Goal: Transaction & Acquisition: Purchase product/service

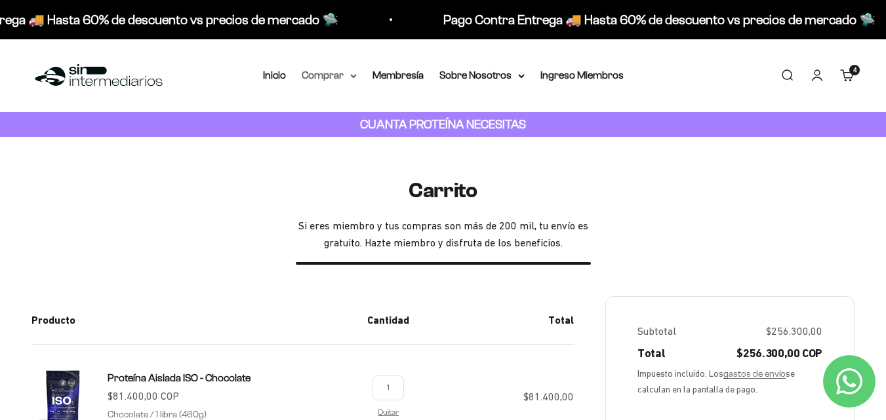
click at [348, 79] on summary "Comprar" at bounding box center [329, 75] width 55 height 17
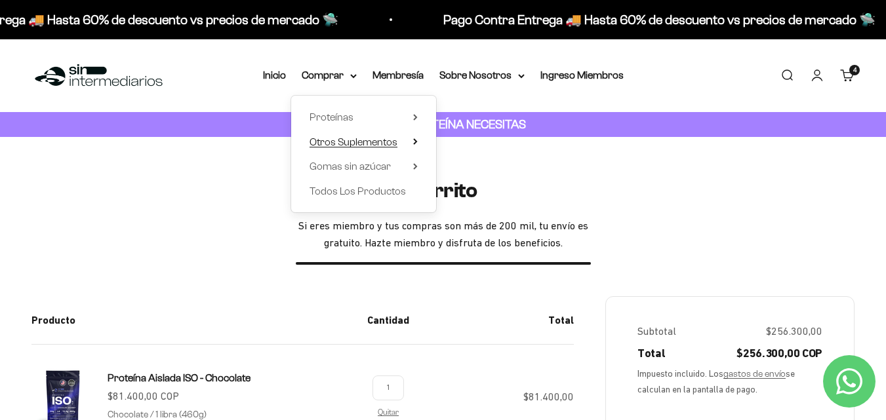
click at [349, 138] on span "Otros Suplementos" at bounding box center [353, 141] width 88 height 11
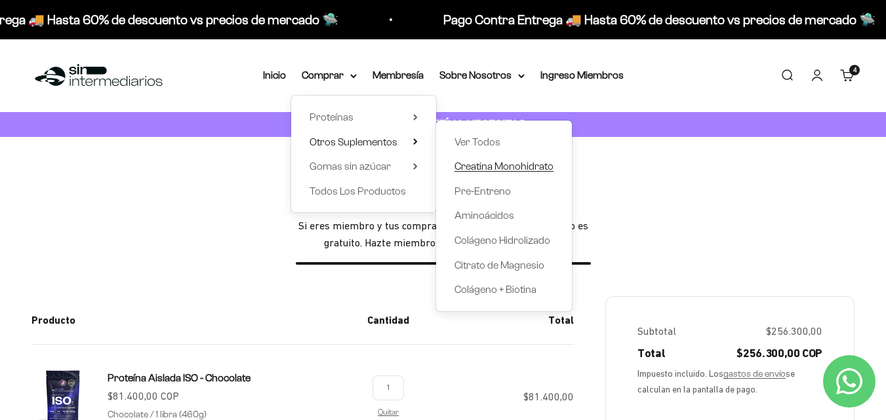
click at [492, 168] on span "Creatina Monohidrato" at bounding box center [503, 166] width 99 height 11
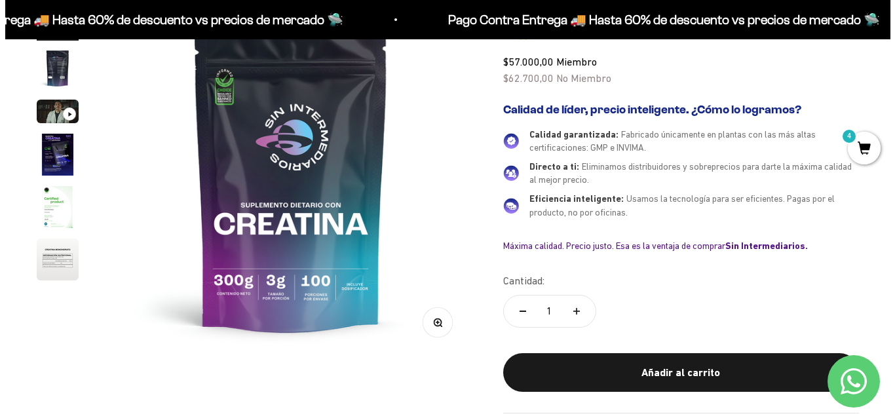
scroll to position [197, 0]
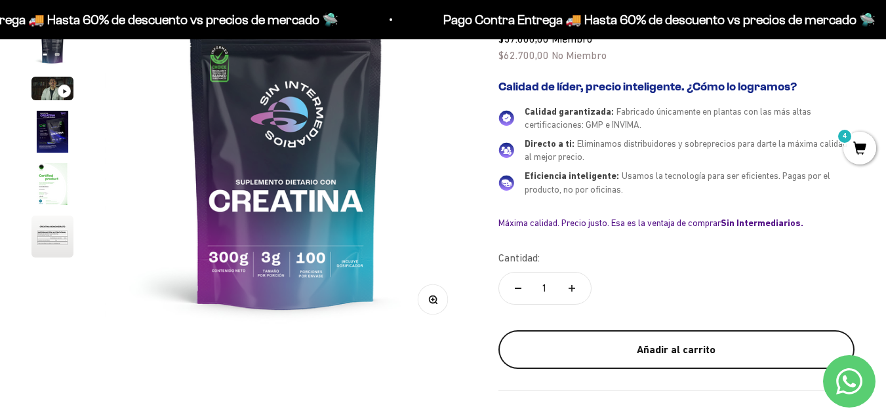
click at [617, 338] on button "Añadir al carrito" at bounding box center [676, 349] width 356 height 39
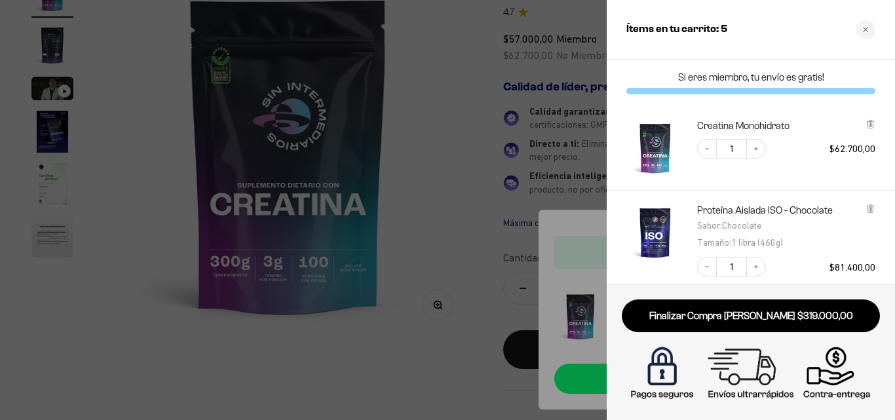
scroll to position [0, 0]
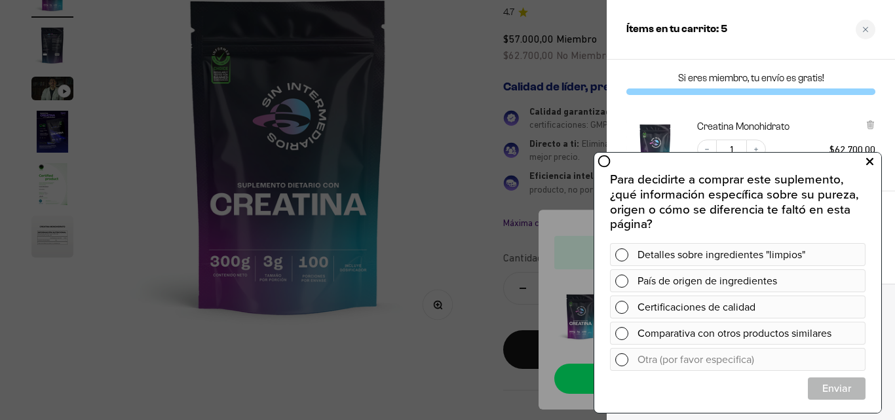
click at [870, 162] on icon at bounding box center [870, 161] width 7 height 17
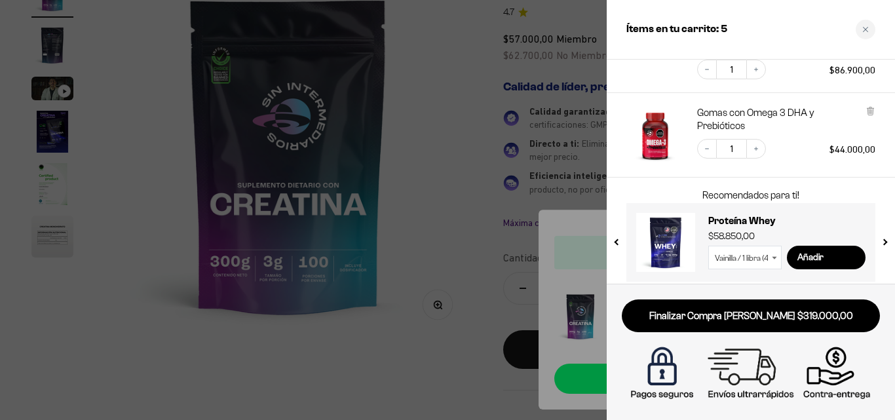
scroll to position [403, 0]
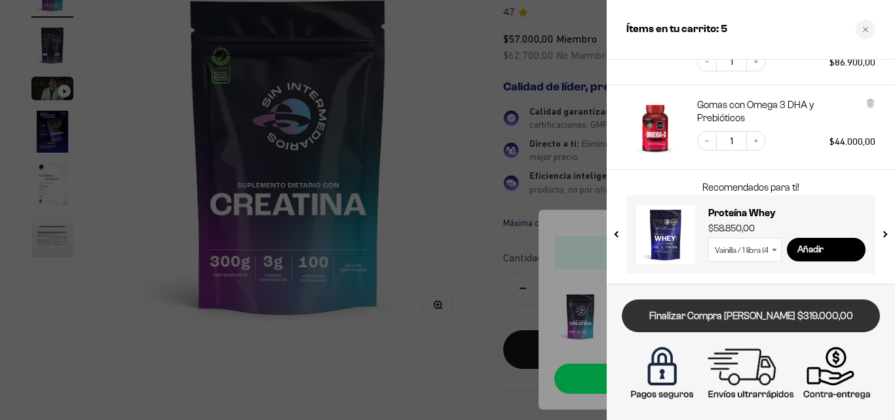
click at [769, 310] on link "Finalizar Compra [PERSON_NAME] $319.000,00" at bounding box center [751, 316] width 258 height 33
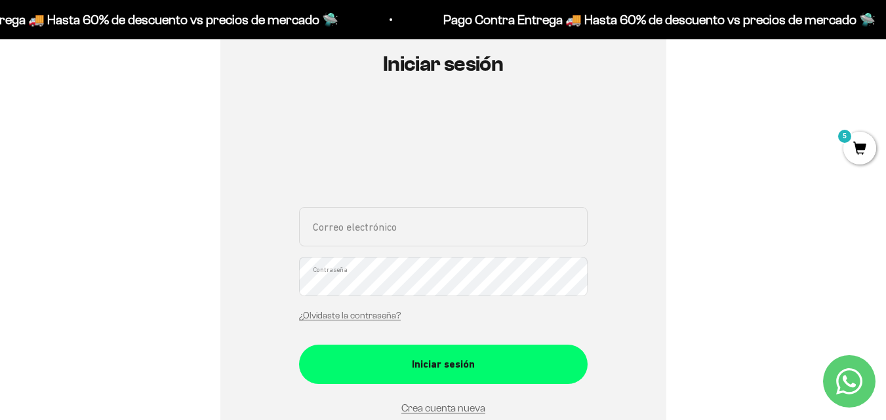
scroll to position [262, 0]
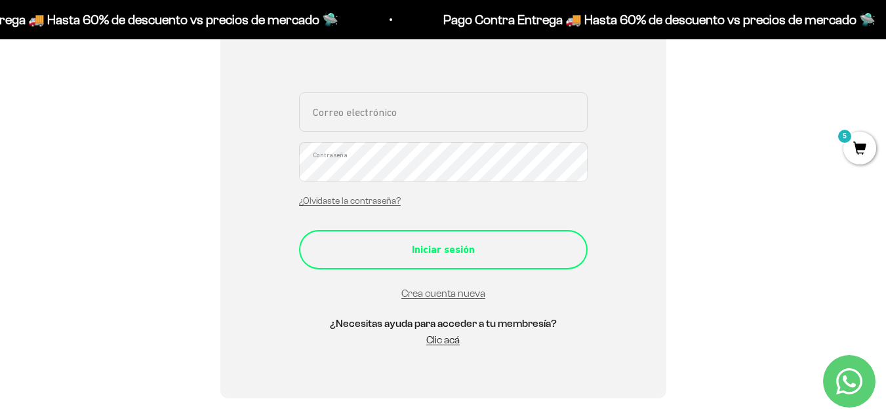
type input "carlyconde.rj@gmail.com"
click at [425, 258] on div "Iniciar sesión" at bounding box center [443, 249] width 236 height 17
